Goal: Task Accomplishment & Management: Use online tool/utility

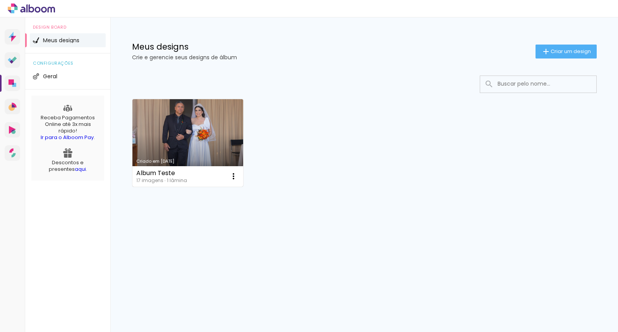
click at [223, 135] on link "Criado em [DATE]" at bounding box center [187, 142] width 111 height 87
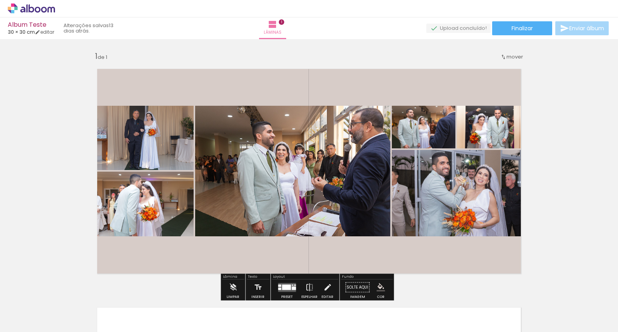
click at [369, 308] on div at bounding box center [381, 306] width 38 height 24
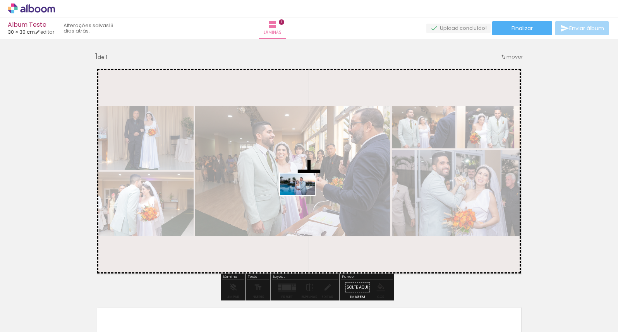
drag, startPoint x: 377, startPoint y: 298, endPoint x: 303, endPoint y: 197, distance: 125.3
click at [303, 197] on quentale-workspace at bounding box center [309, 166] width 618 height 332
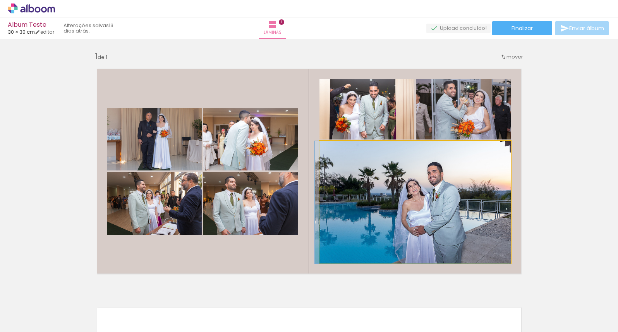
drag, startPoint x: 493, startPoint y: 168, endPoint x: 425, endPoint y: 212, distance: 80.3
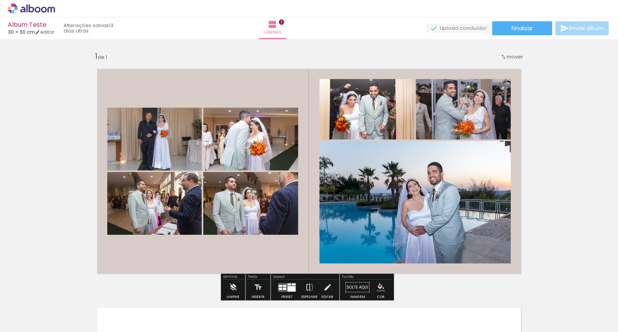
click at [34, 308] on input "Todas as fotos" at bounding box center [21, 308] width 29 height 7
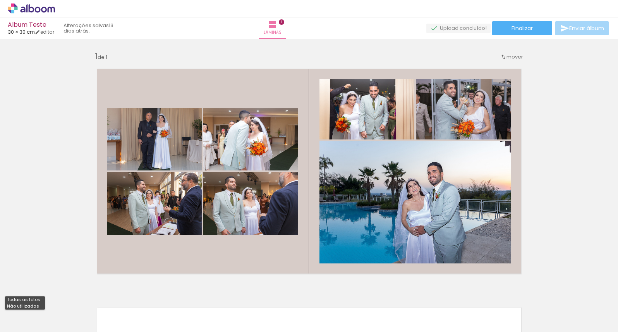
click at [50, 248] on div "Inserir lâmina 1 de 1" at bounding box center [309, 280] width 618 height 477
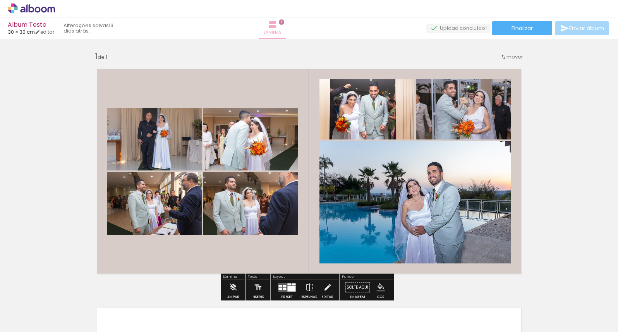
click at [277, 25] on iron-icon at bounding box center [272, 24] width 9 height 9
click at [554, 219] on div "Inserir lâmina 1 de 1" at bounding box center [309, 280] width 618 height 477
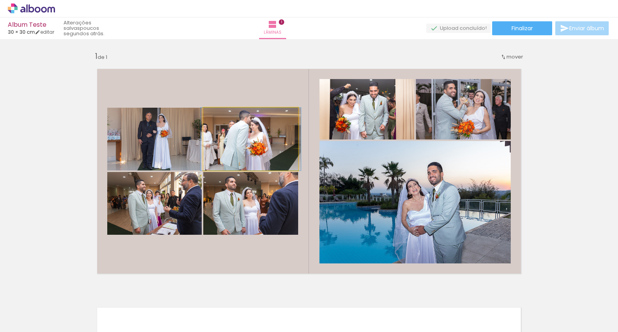
click at [287, 142] on quentale-photo at bounding box center [250, 139] width 95 height 63
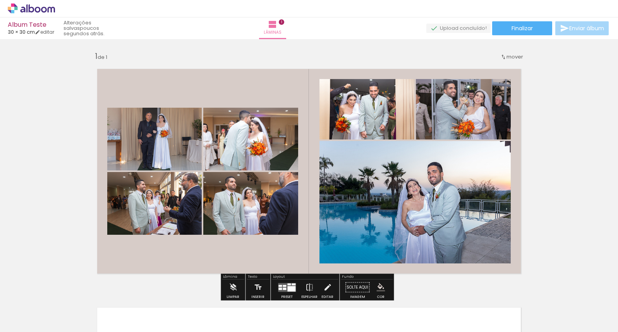
click at [150, 140] on quentale-photo at bounding box center [154, 139] width 94 height 63
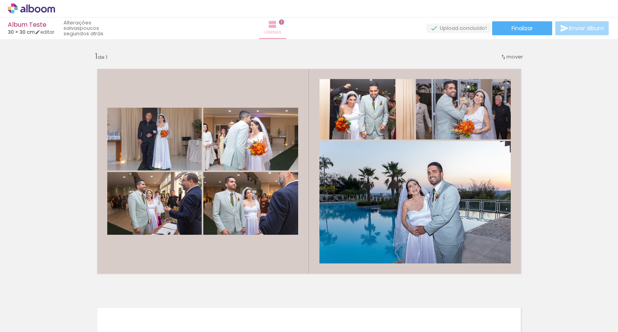
click at [277, 26] on iron-icon at bounding box center [272, 24] width 9 height 9
click at [40, 32] on iron-icon at bounding box center [37, 31] width 5 height 5
type input "30"
type input "60"
type input "10"
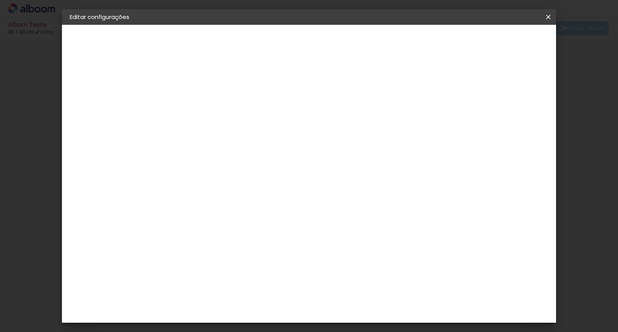
click at [120, 79] on div "2. Especificações" at bounding box center [112, 79] width 85 height 9
click at [111, 48] on div "1. Informações Preenchendo título... Album Teste 2. Especificações Fornecedor E…" at bounding box center [112, 36] width 101 height 23
click at [99, 48] on div "1. Informações Preenchendo título... Album Teste 2. Especificações Fornecedor E…" at bounding box center [112, 36] width 101 height 23
click at [0, 0] on slot "Album Teste" at bounding box center [0, 0] width 0 height 0
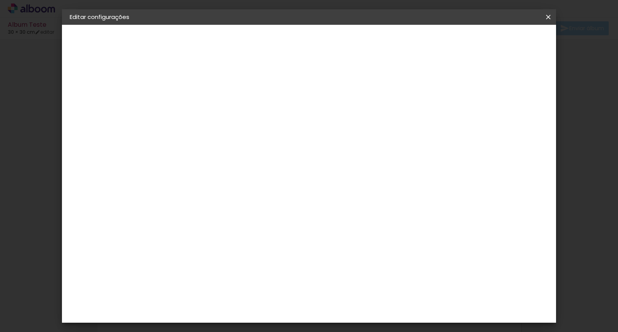
drag, startPoint x: 346, startPoint y: 104, endPoint x: 248, endPoint y: 106, distance: 97.9
click at [230, 91] on div "Informações Dê um título ao seu álbum. Avançar" at bounding box center [196, 58] width 67 height 66
type input "Álbum Teste"
type paper-input "Álbum Teste"
click at [276, 45] on paper-button "Avançar" at bounding box center [257, 40] width 38 height 13
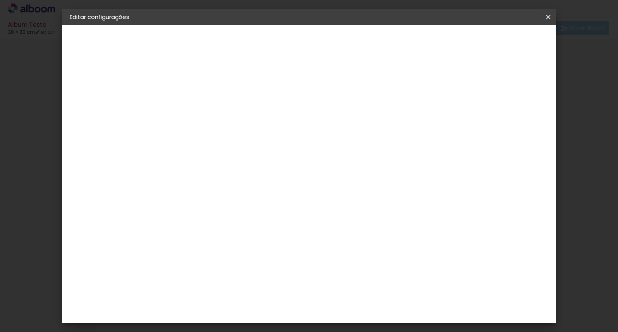
click at [341, 118] on paper-item "Tamanho Livre" at bounding box center [304, 117] width 74 height 17
click at [0, 0] on slot "Avançar" at bounding box center [0, 0] width 0 height 0
click at [462, 90] on div at bounding box center [458, 89] width 7 height 7
type paper-checkbox "on"
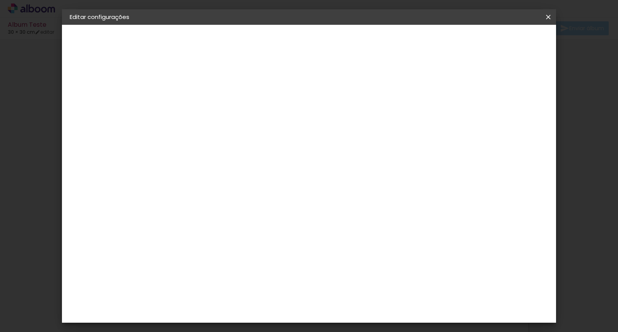
click at [547, 19] on iron-icon at bounding box center [547, 17] width 9 height 8
click at [500, 42] on span "Salvar configurações" at bounding box center [471, 40] width 57 height 5
click at [493, 39] on span "Salvar configurações" at bounding box center [471, 40] width 57 height 5
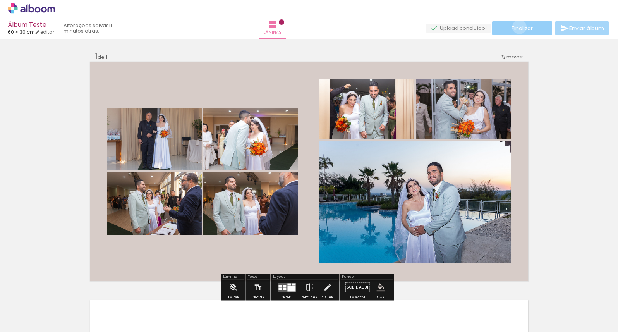
click at [516, 27] on span "Finalizar" at bounding box center [521, 28] width 21 height 5
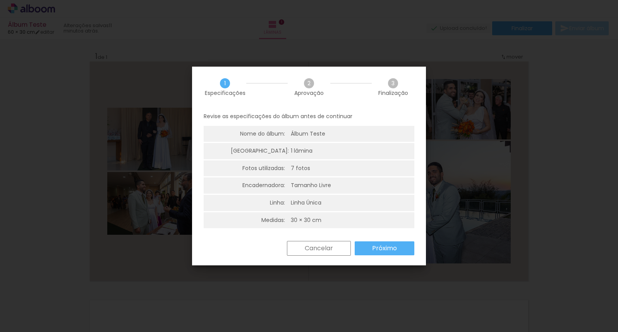
click at [0, 0] on slot "Cancelar" at bounding box center [0, 0] width 0 height 0
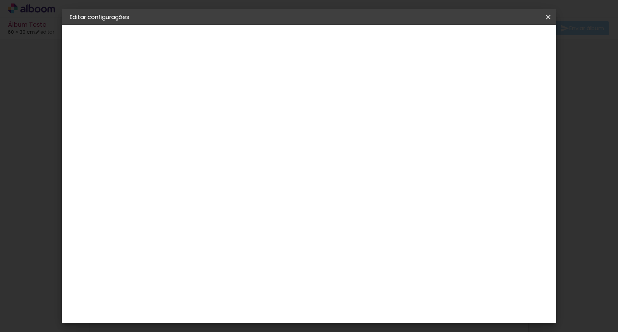
click at [55, 84] on iron-overlay-backdrop at bounding box center [309, 166] width 618 height 332
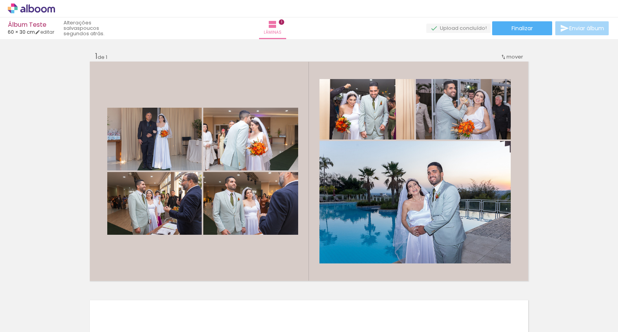
click at [64, 291] on iron-icon at bounding box center [61, 290] width 8 height 8
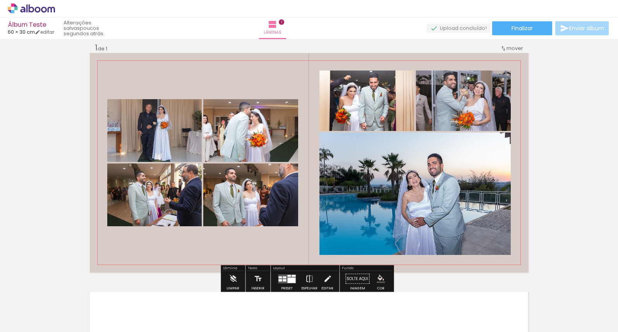
scroll to position [10, 0]
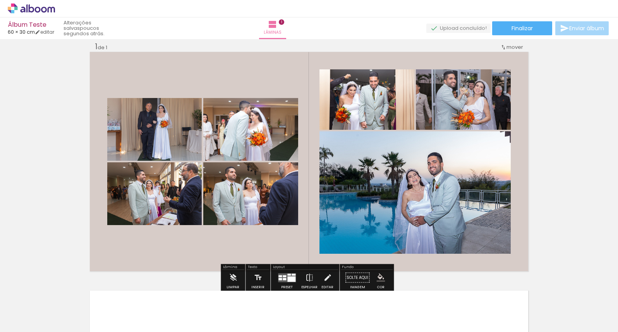
click at [65, 293] on iron-icon at bounding box center [61, 290] width 8 height 8
click at [233, 276] on iron-icon at bounding box center [233, 277] width 9 height 15
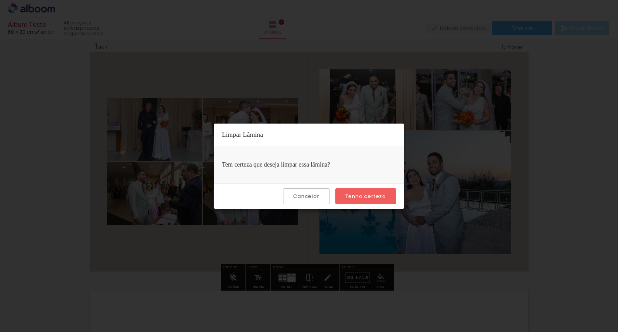
click at [0, 0] on slot "Tenho certeza" at bounding box center [0, 0] width 0 height 0
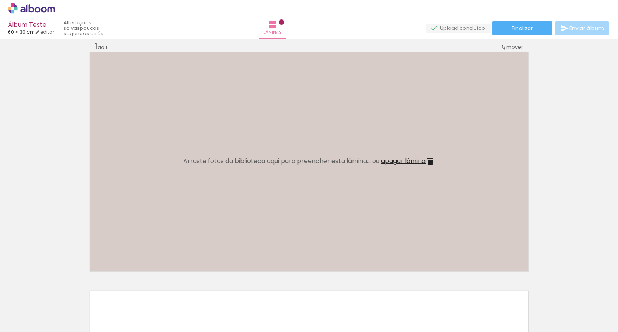
click at [41, 308] on iron-icon at bounding box center [39, 308] width 6 height 6
click at [38, 297] on paper-item "Todas as fotos" at bounding box center [25, 299] width 40 height 7
click at [84, 300] on div at bounding box center [77, 306] width 38 height 24
click at [122, 305] on div at bounding box center [121, 306] width 38 height 24
click at [169, 309] on div at bounding box center [164, 306] width 38 height 24
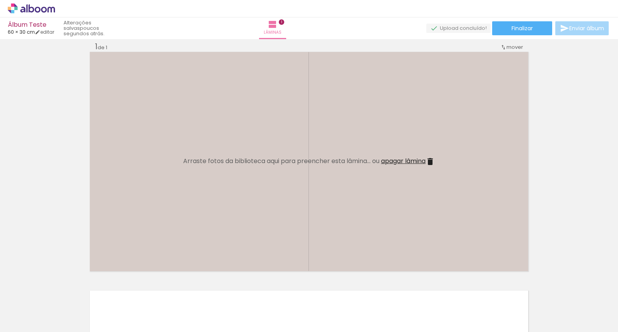
click at [152, 295] on paper-icon-button at bounding box center [147, 290] width 10 height 10
click at [151, 291] on iron-icon at bounding box center [147, 290] width 8 height 8
click at [107, 292] on iron-icon at bounding box center [104, 290] width 8 height 8
click at [61, 291] on iron-icon at bounding box center [61, 290] width 8 height 8
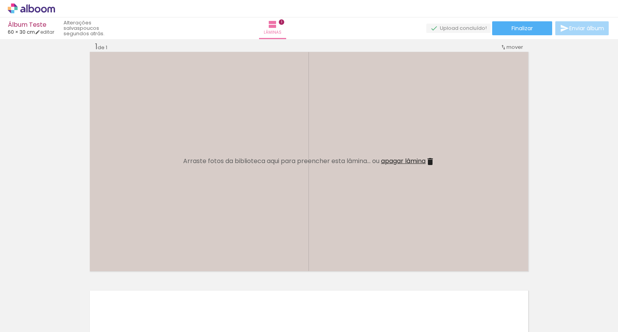
click at [61, 291] on iron-icon at bounding box center [61, 290] width 8 height 8
click at [62, 291] on iron-icon at bounding box center [61, 290] width 8 height 8
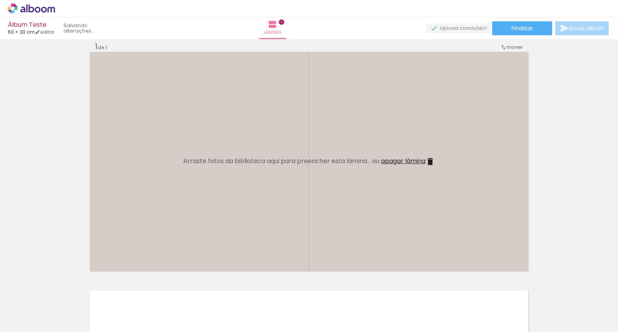
click at [62, 291] on iron-icon at bounding box center [61, 290] width 8 height 8
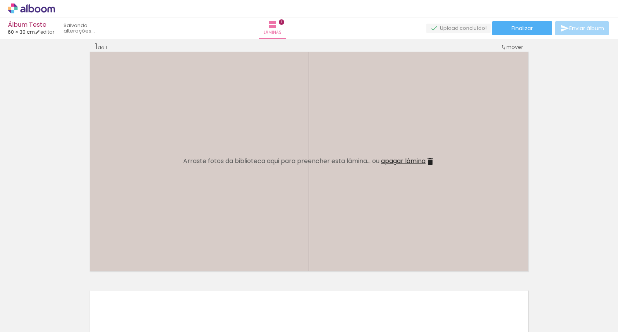
click at [62, 291] on iron-icon at bounding box center [61, 290] width 8 height 8
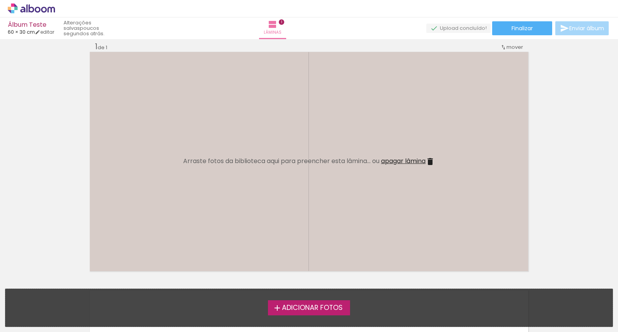
click at [317, 312] on label "Adicionar Fotos" at bounding box center [309, 307] width 82 height 15
click at [0, 0] on input "file" at bounding box center [0, 0] width 0 height 0
click at [399, 161] on span "apagar lâmina" at bounding box center [403, 160] width 45 height 9
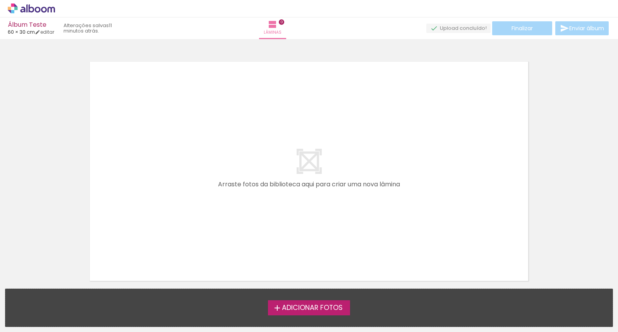
scroll to position [13, 0]
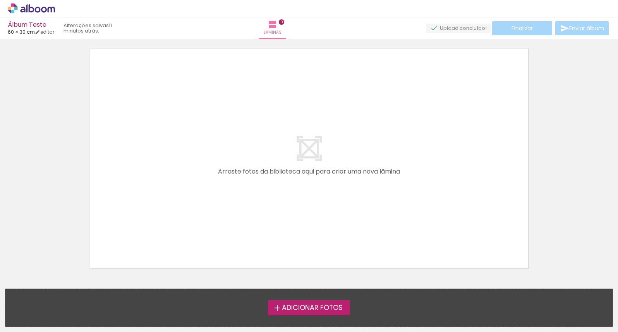
click at [456, 187] on quentale-layouter at bounding box center [309, 158] width 438 height 219
